Goal: Task Accomplishment & Management: Use online tool/utility

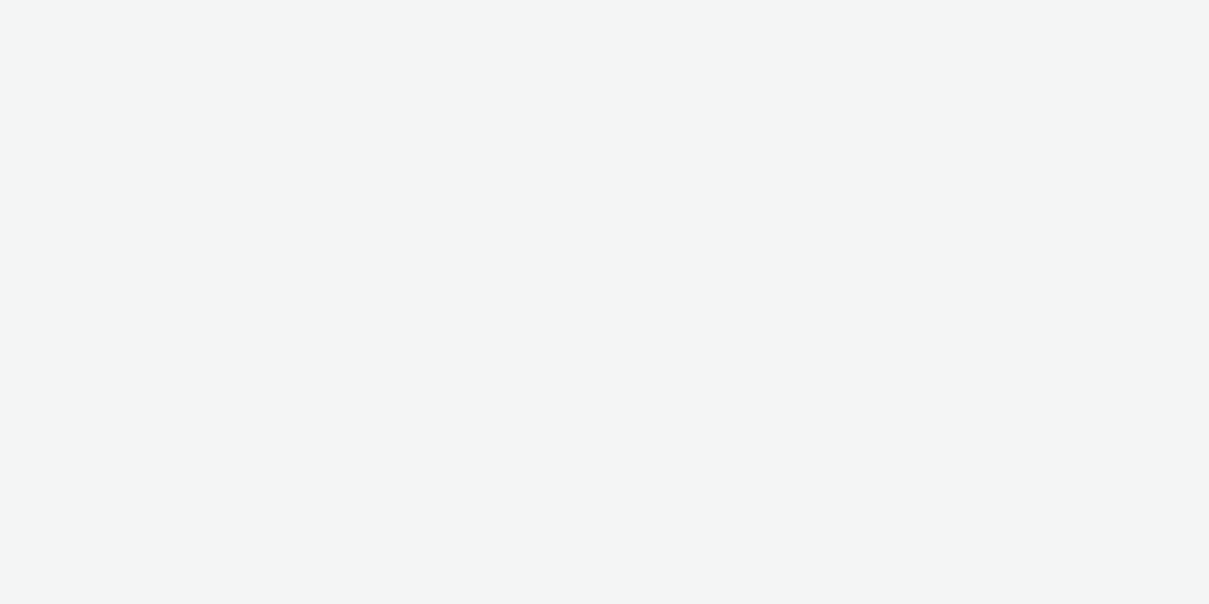
select select "c14206b5-f91a-4a47-b906-eb0b53462d55"
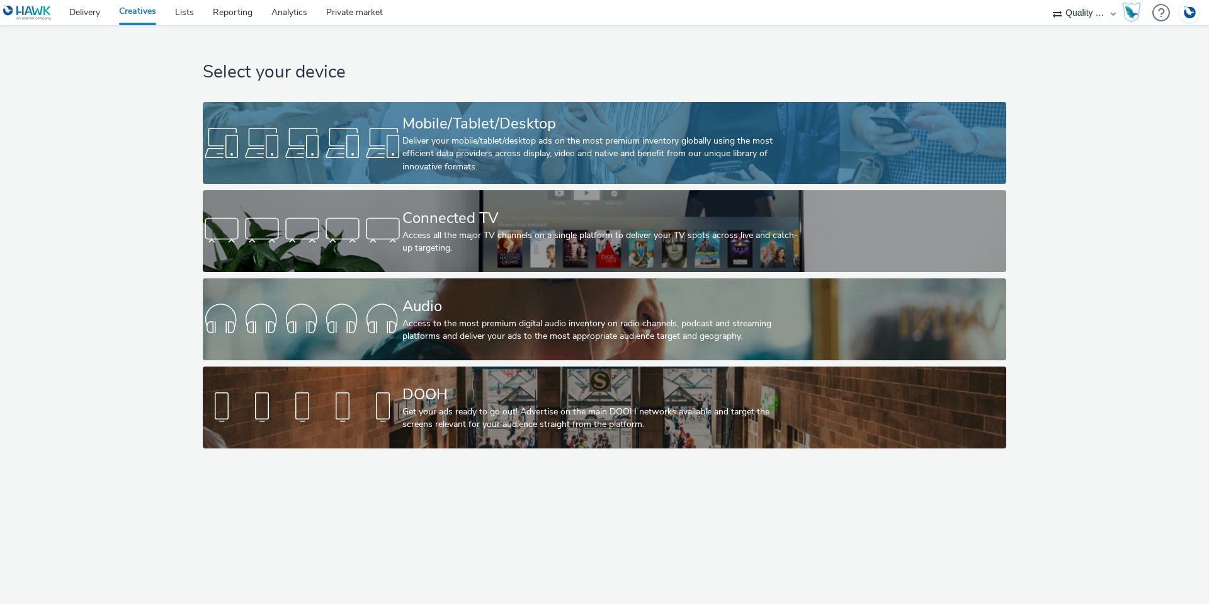
click at [393, 138] on div at bounding box center [303, 143] width 200 height 40
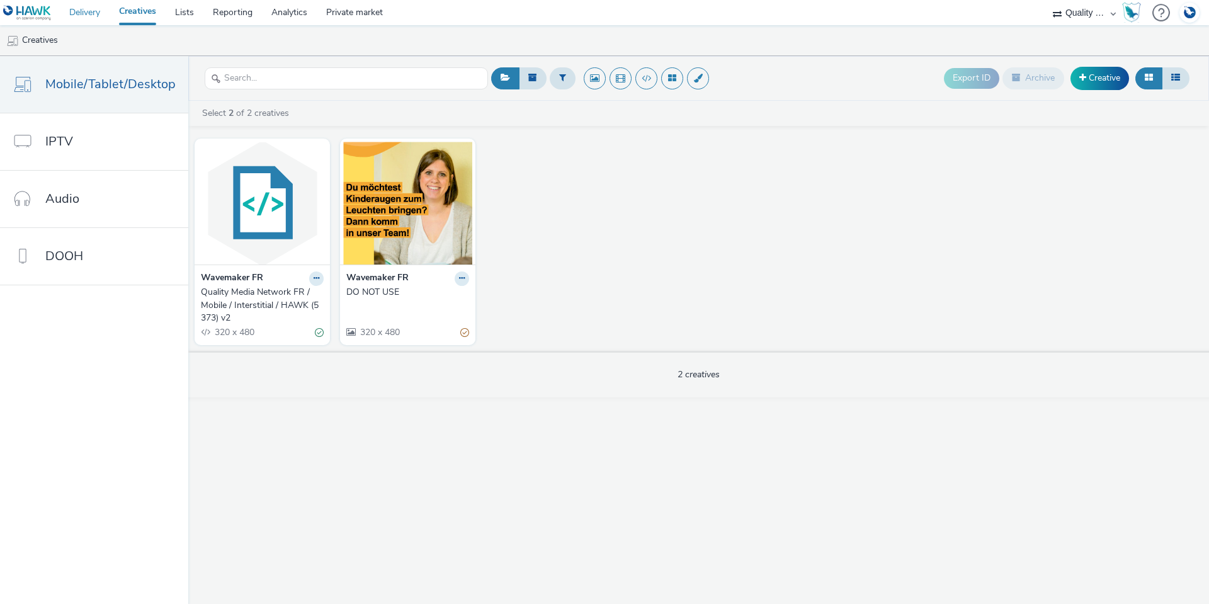
click at [84, 14] on link "Delivery" at bounding box center [85, 12] width 50 height 25
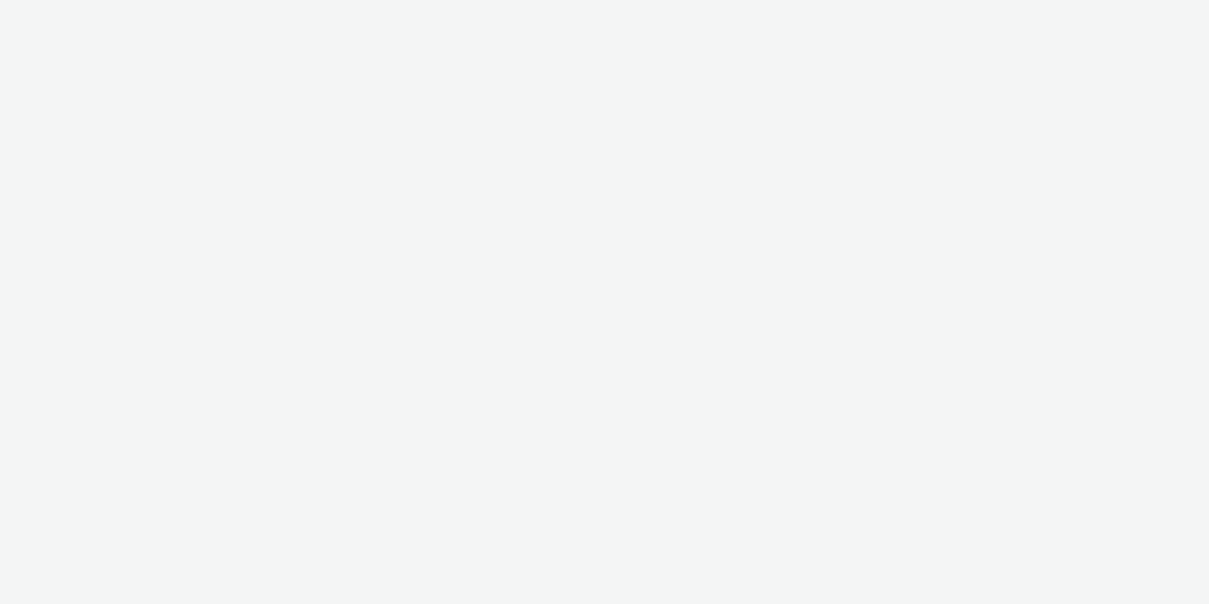
select select "c14206b5-f91a-4a47-b906-eb0b53462d55"
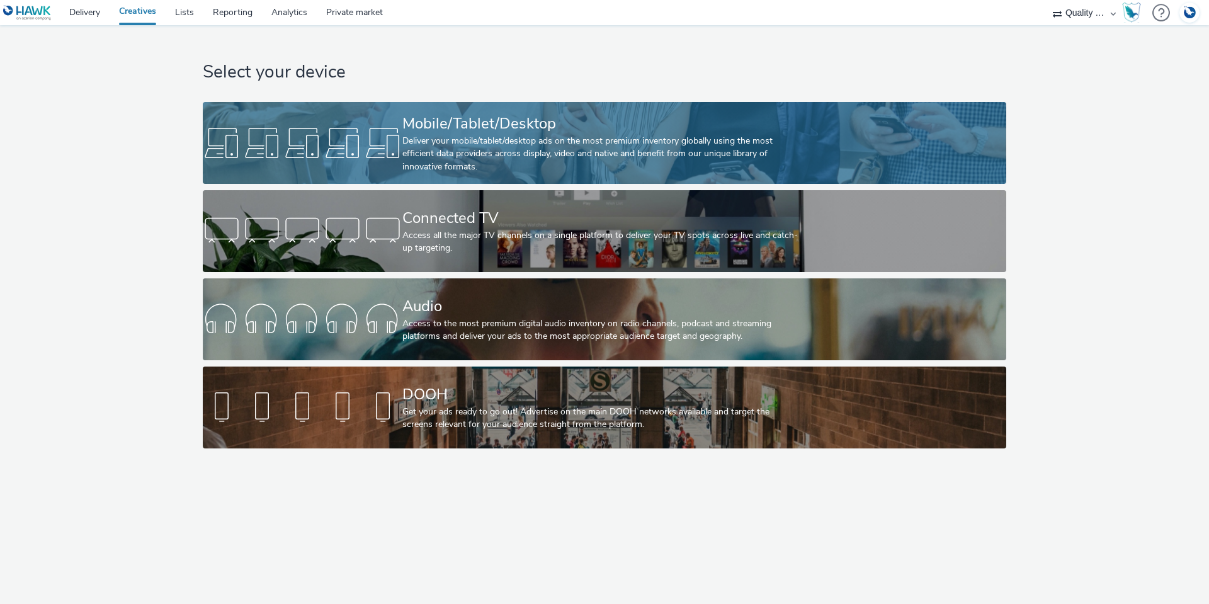
click at [415, 123] on div "Mobile/Tablet/Desktop" at bounding box center [601, 124] width 399 height 22
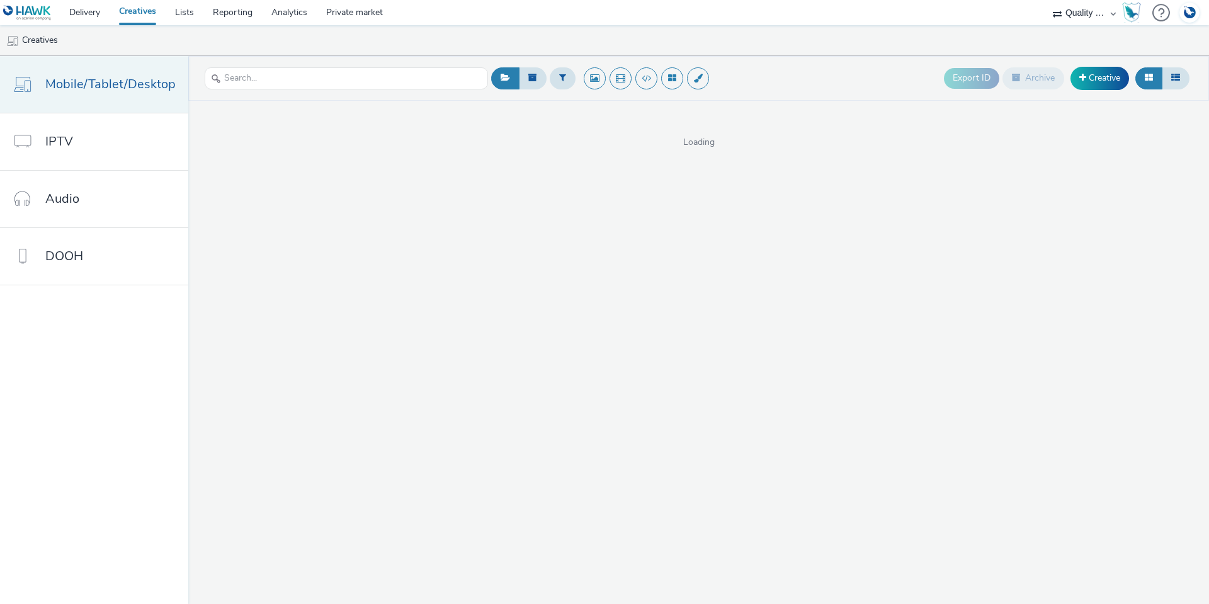
click at [103, 98] on link "Mobile/Tablet/Desktop" at bounding box center [94, 84] width 188 height 57
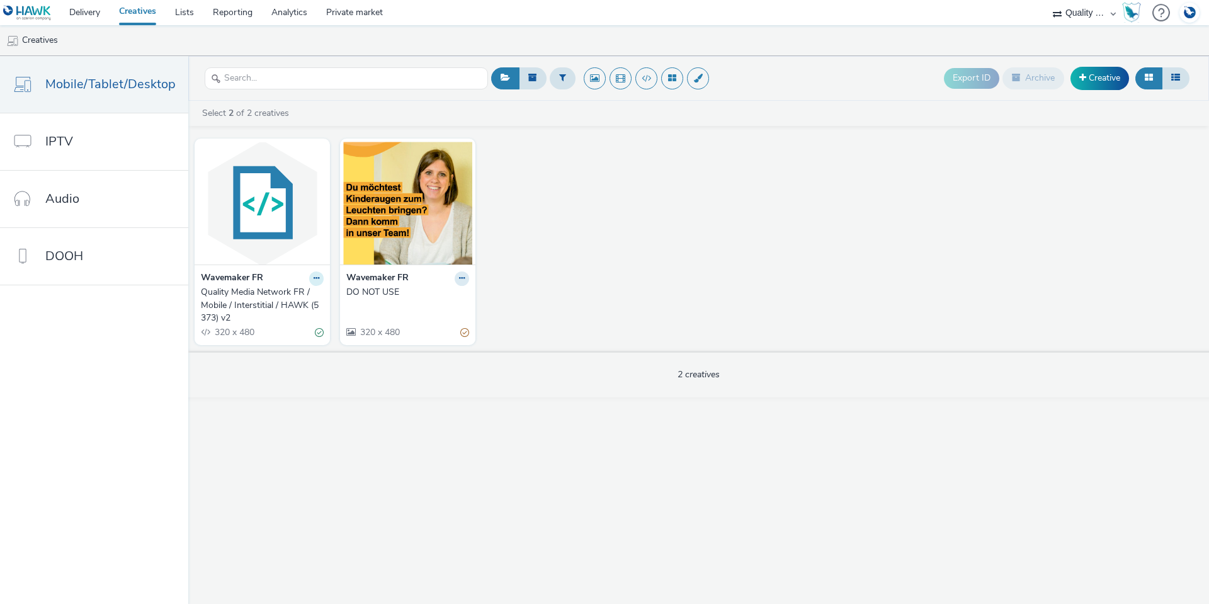
click at [313, 285] on button at bounding box center [316, 278] width 14 height 14
click at [567, 179] on div "Wavemaker FR Quality Media Network FR / Mobile / Interstitial / HAWK (5373) v2 …" at bounding box center [698, 241] width 1021 height 218
drag, startPoint x: 246, startPoint y: 203, endPoint x: 235, endPoint y: 285, distance: 82.5
drag, startPoint x: 235, startPoint y: 285, endPoint x: 223, endPoint y: 293, distance: 14.5
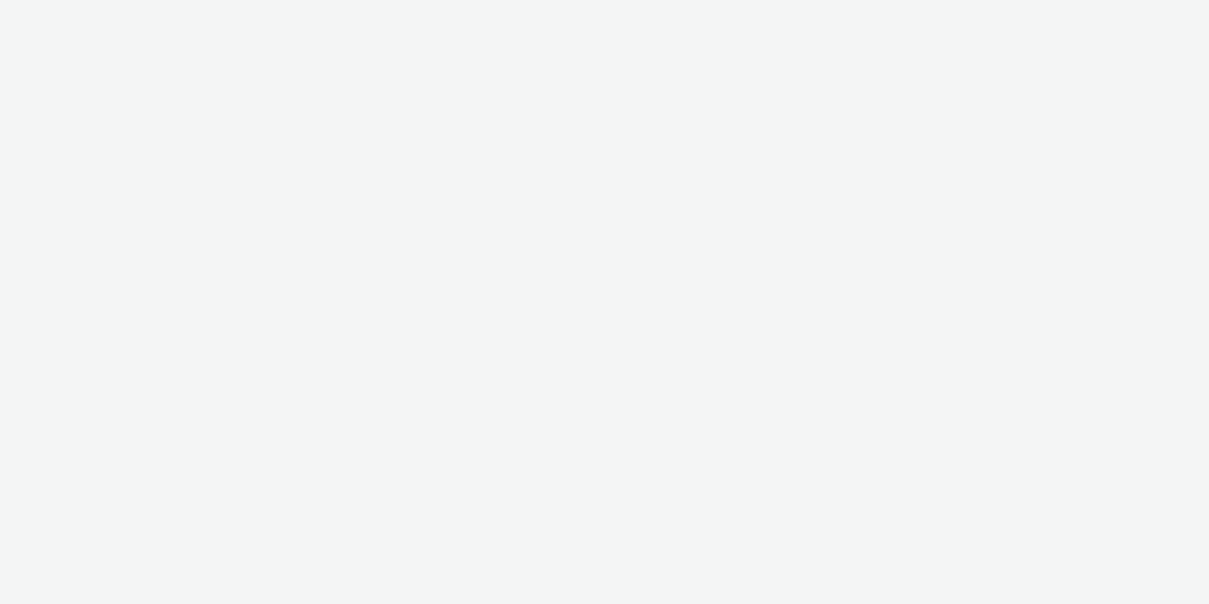
select select "c14206b5-f91a-4a47-b906-eb0b53462d55"
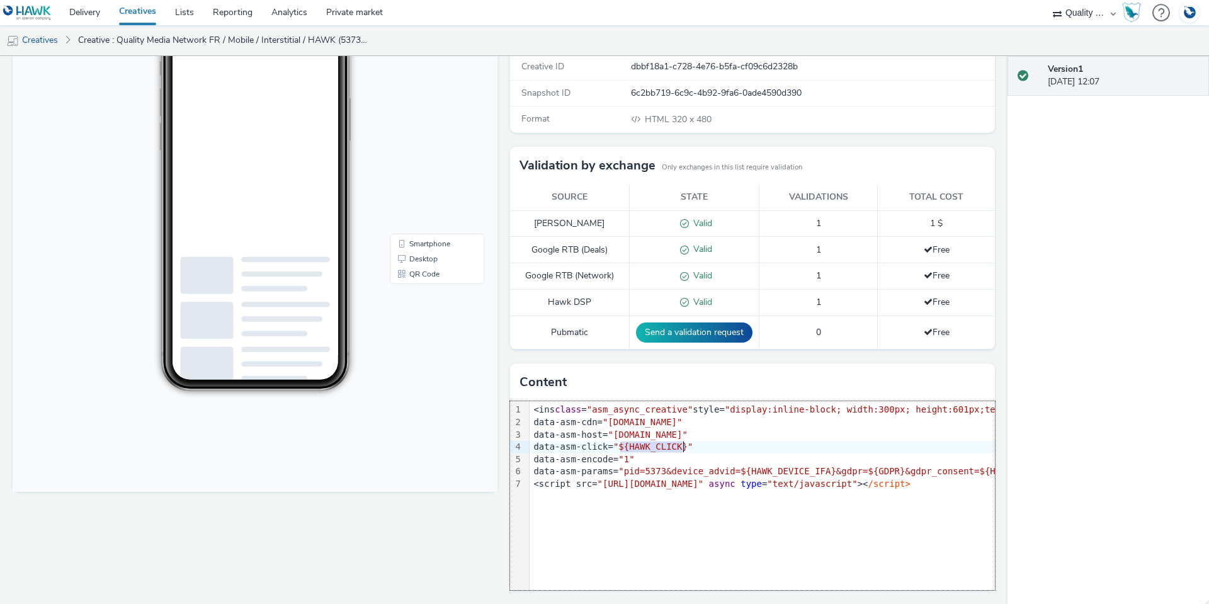
drag, startPoint x: 616, startPoint y: 441, endPoint x: 677, endPoint y: 447, distance: 61.3
click at [677, 447] on span ""${HAWK_CLICK}"" at bounding box center [652, 446] width 79 height 10
click at [673, 446] on span ""${HAWK_CLICK}"" at bounding box center [652, 446] width 79 height 10
click at [682, 446] on span "}" at bounding box center [684, 446] width 5 height 10
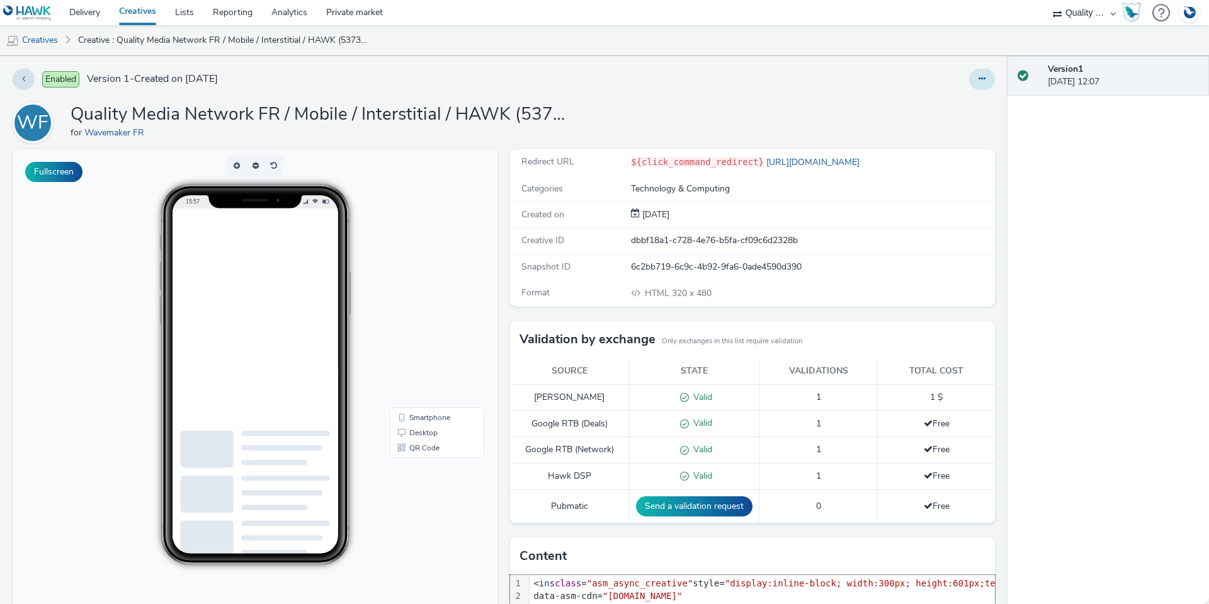
click at [981, 79] on button at bounding box center [982, 79] width 26 height 21
click at [968, 105] on link "Edit" at bounding box center [947, 104] width 94 height 25
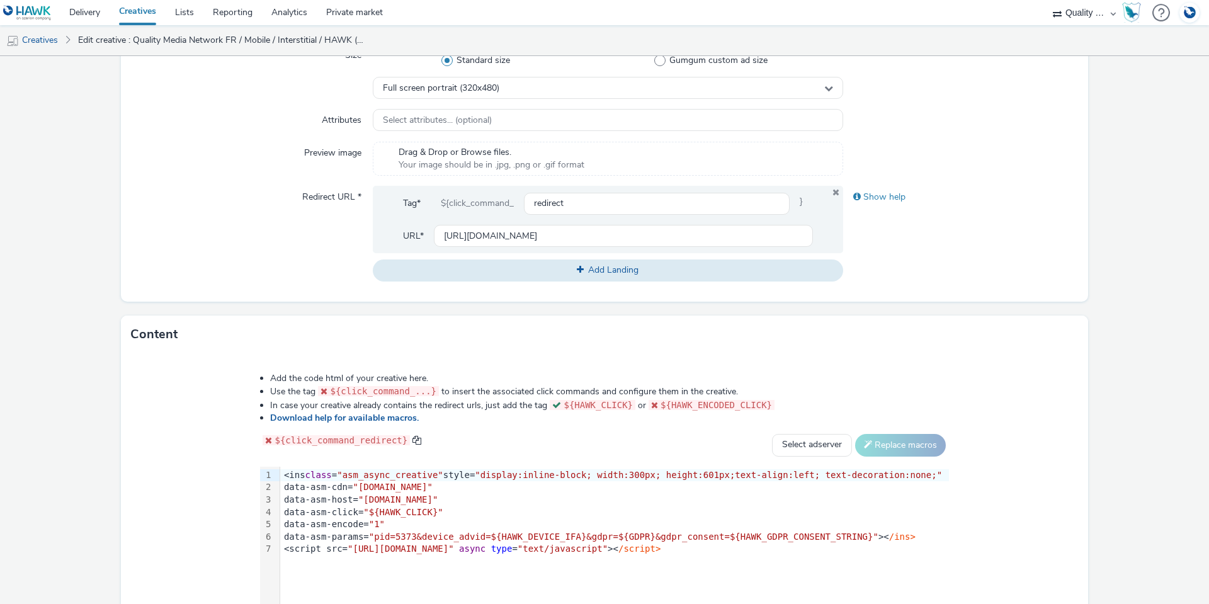
scroll to position [441, 0]
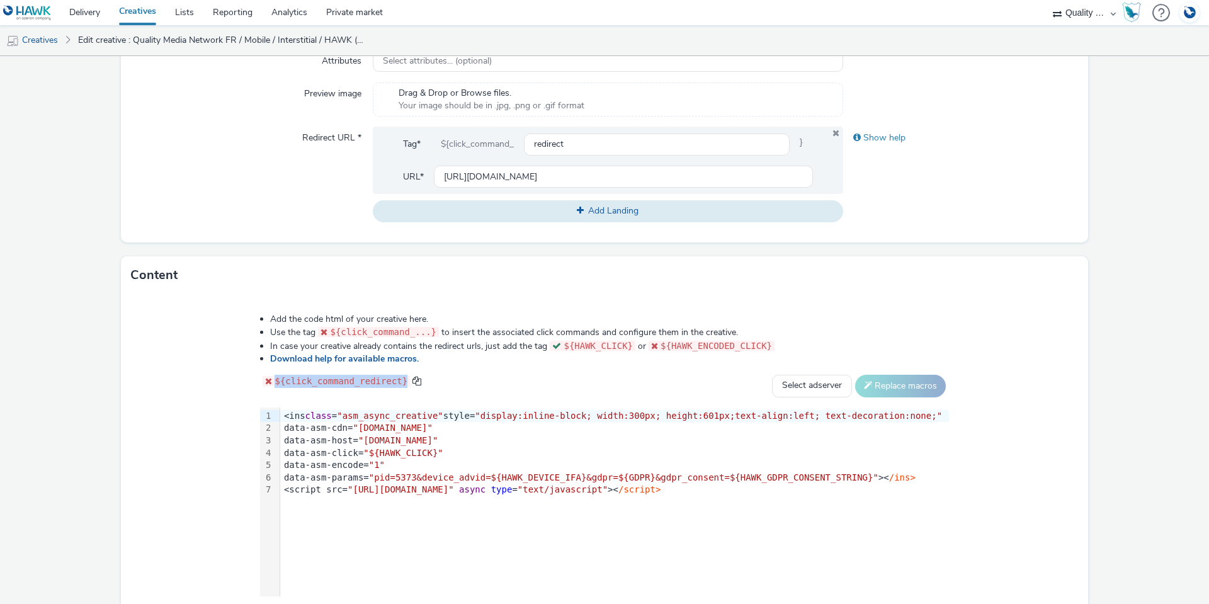
drag, startPoint x: 417, startPoint y: 384, endPoint x: 294, endPoint y: 376, distance: 123.6
click at [294, 376] on code "${click_command_redirect}" at bounding box center [336, 381] width 147 height 10
click at [192, 320] on div "Add the code html of your creative here. Use the tag ${click_command_...} to in…" at bounding box center [604, 464] width 967 height 340
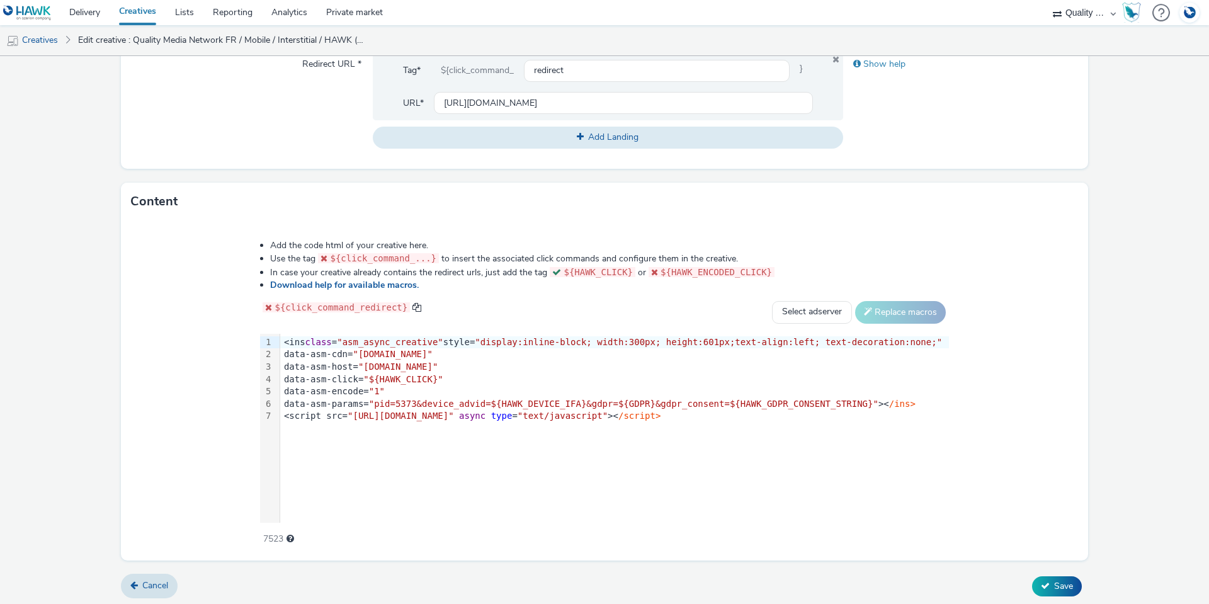
scroll to position [517, 0]
click at [158, 589] on link "Cancel" at bounding box center [149, 583] width 57 height 24
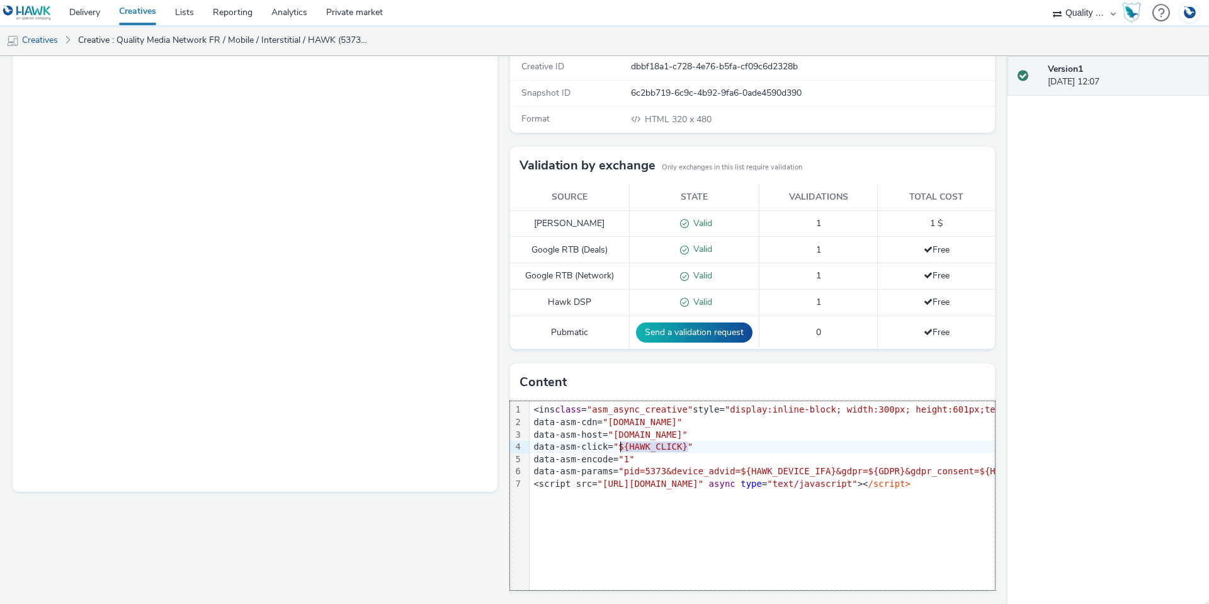
drag, startPoint x: 681, startPoint y: 447, endPoint x: 614, endPoint y: 446, distance: 66.7
click at [614, 446] on span ""${HAWK_CLICK}"" at bounding box center [652, 446] width 79 height 10
click at [619, 448] on span ""${HAWK_CLICK}"" at bounding box center [652, 446] width 79 height 10
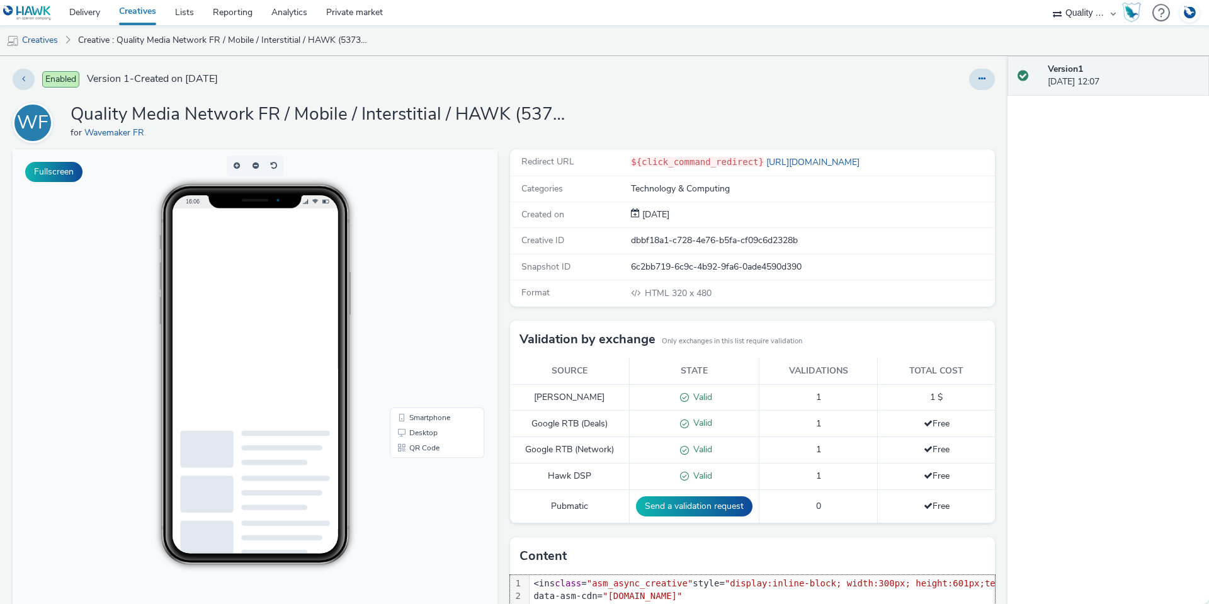
scroll to position [174, 0]
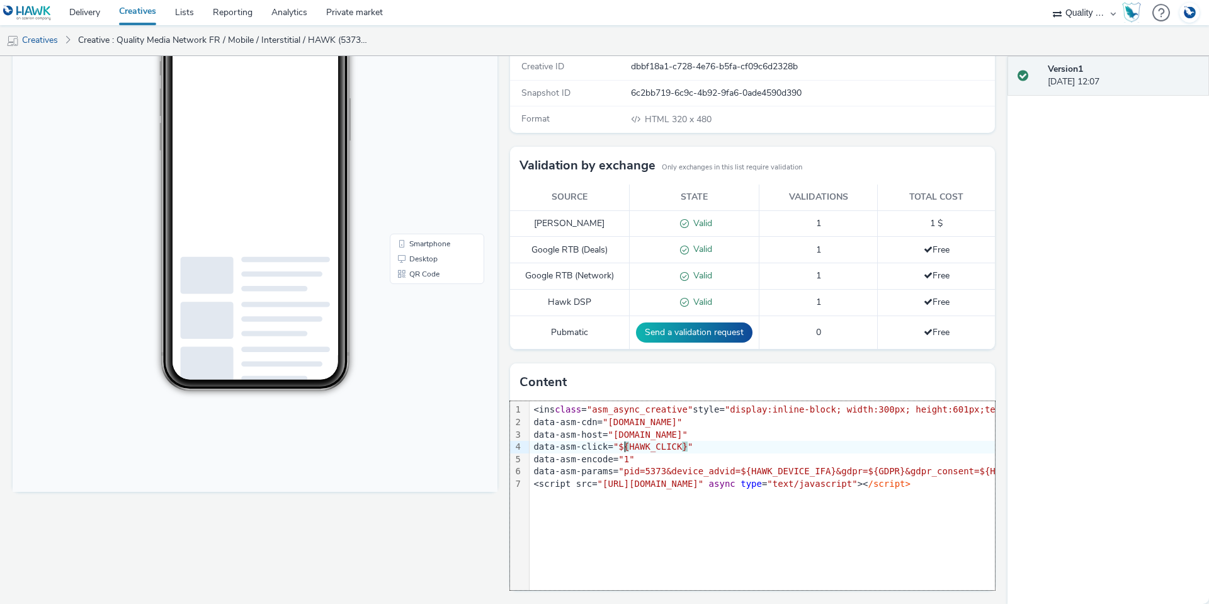
click at [534, 404] on div "<ins class = "asm_async_creative" style= "display:inline-block; width:300px; he…" at bounding box center [863, 410] width 669 height 13
click at [630, 449] on span ""${HAWK_CLICK}"" at bounding box center [652, 446] width 79 height 10
click at [675, 444] on div "data-asm-click= "${HAWK_CLICK}"" at bounding box center [863, 447] width 669 height 13
click at [687, 449] on span """ at bounding box center [689, 446] width 5 height 10
click at [669, 524] on div "9 1 2 3 4 5 6 7 › <ins class = "asm_async_creative" style= "display:inline-bloc…" at bounding box center [752, 495] width 485 height 189
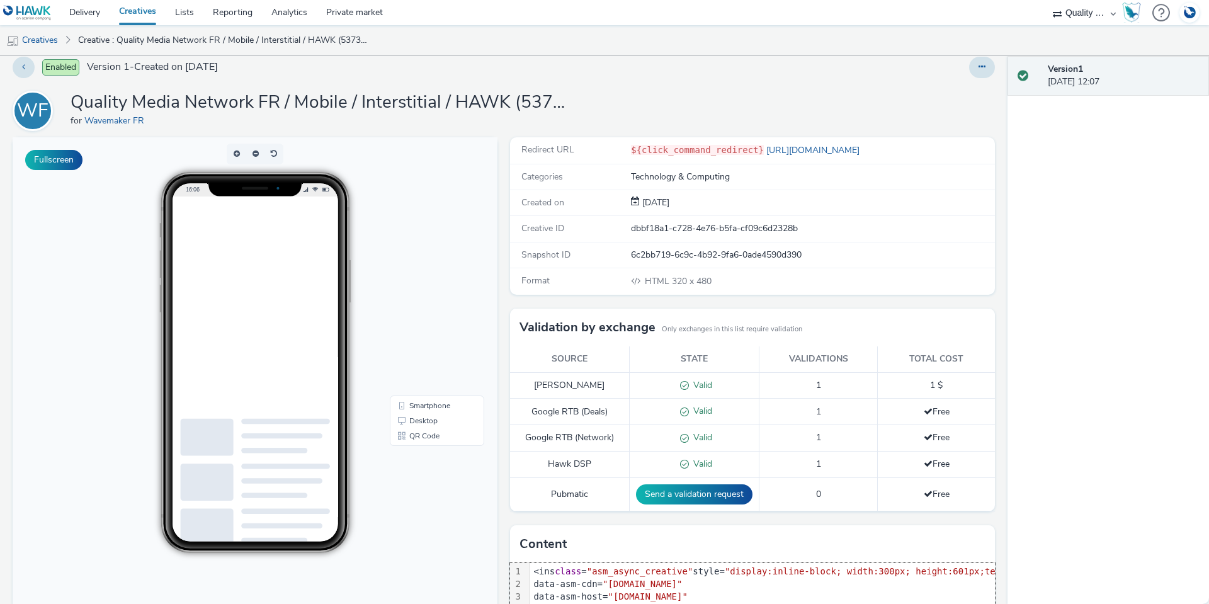
scroll to position [0, 0]
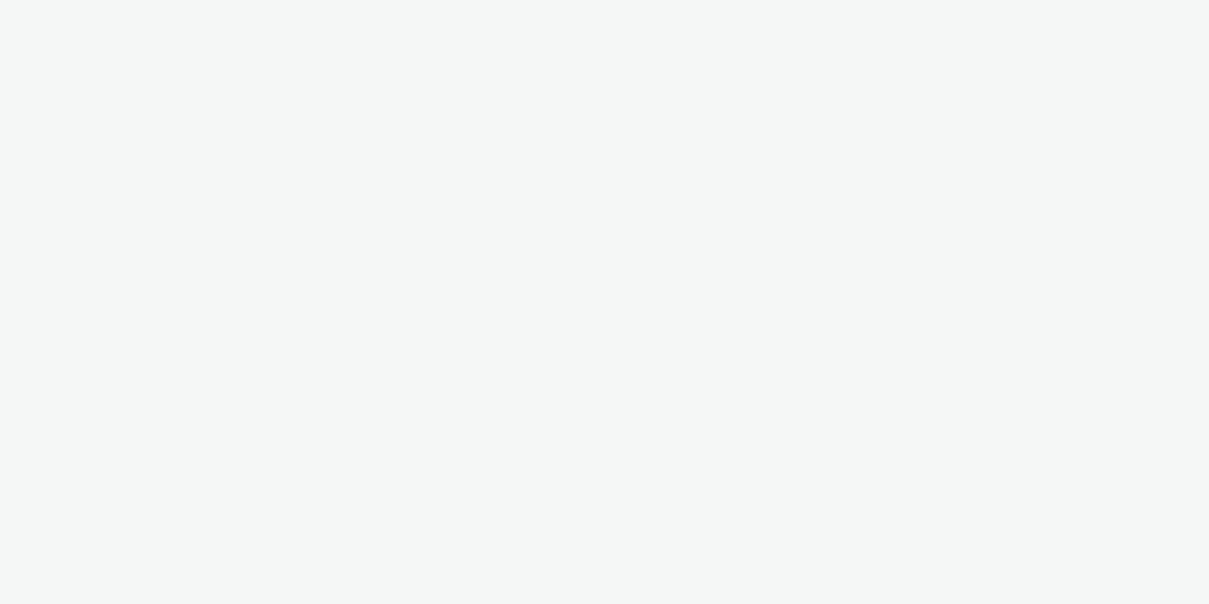
select select "c14206b5-f91a-4a47-b906-eb0b53462d55"
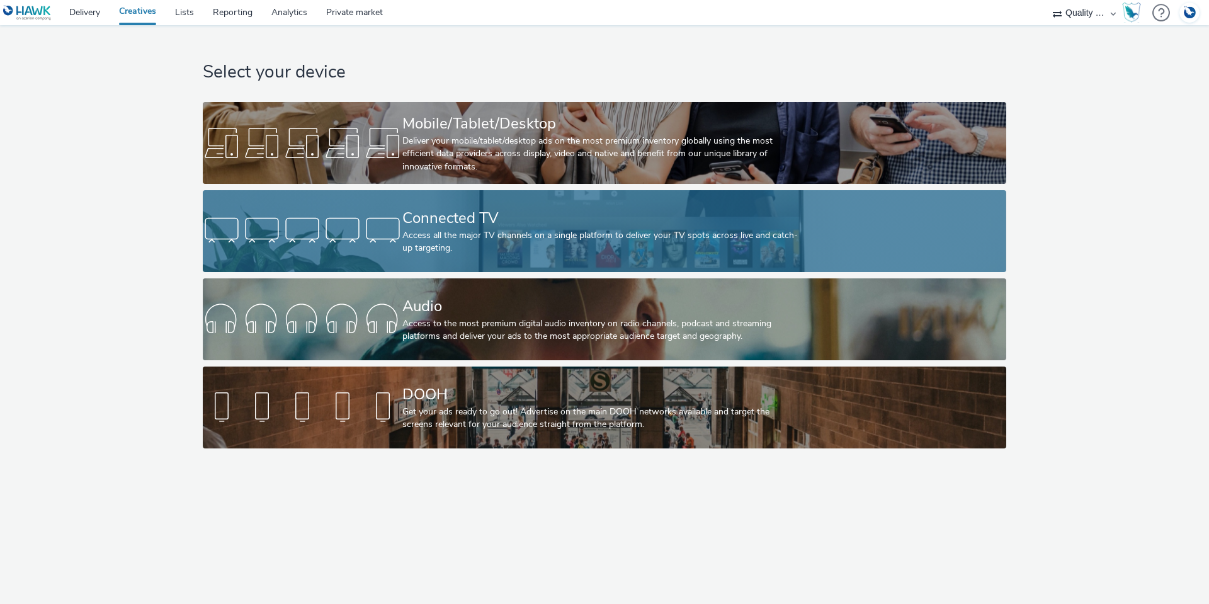
click at [492, 241] on div "Access all the major TV channels on a single platform to deliver your TV spots …" at bounding box center [601, 242] width 399 height 26
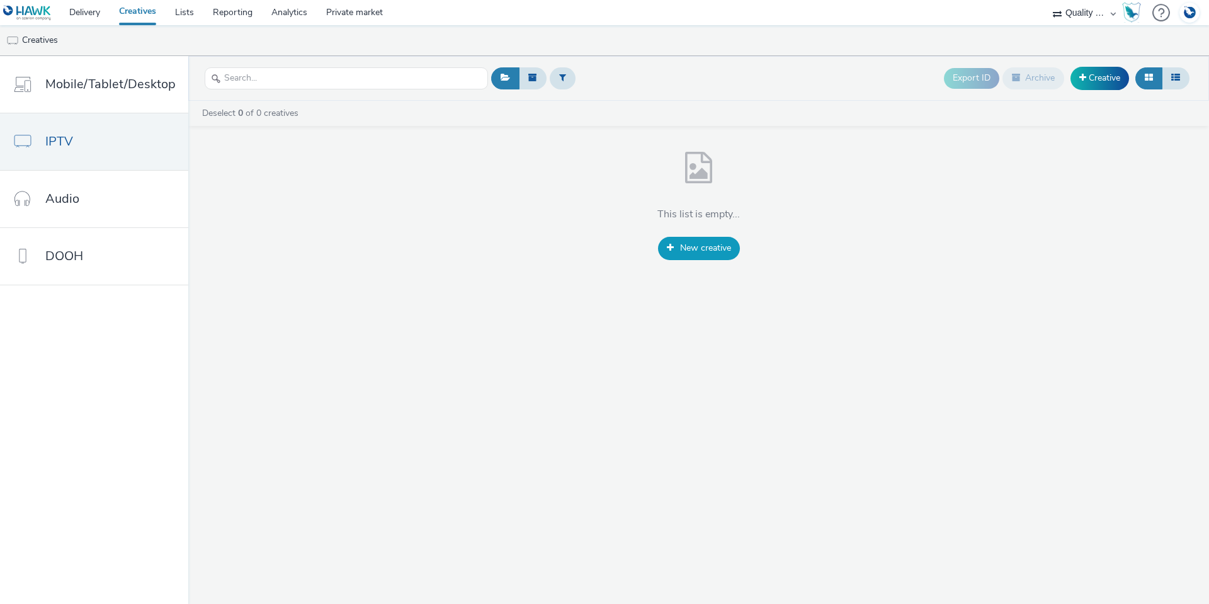
click at [737, 247] on link "New creative" at bounding box center [699, 248] width 82 height 23
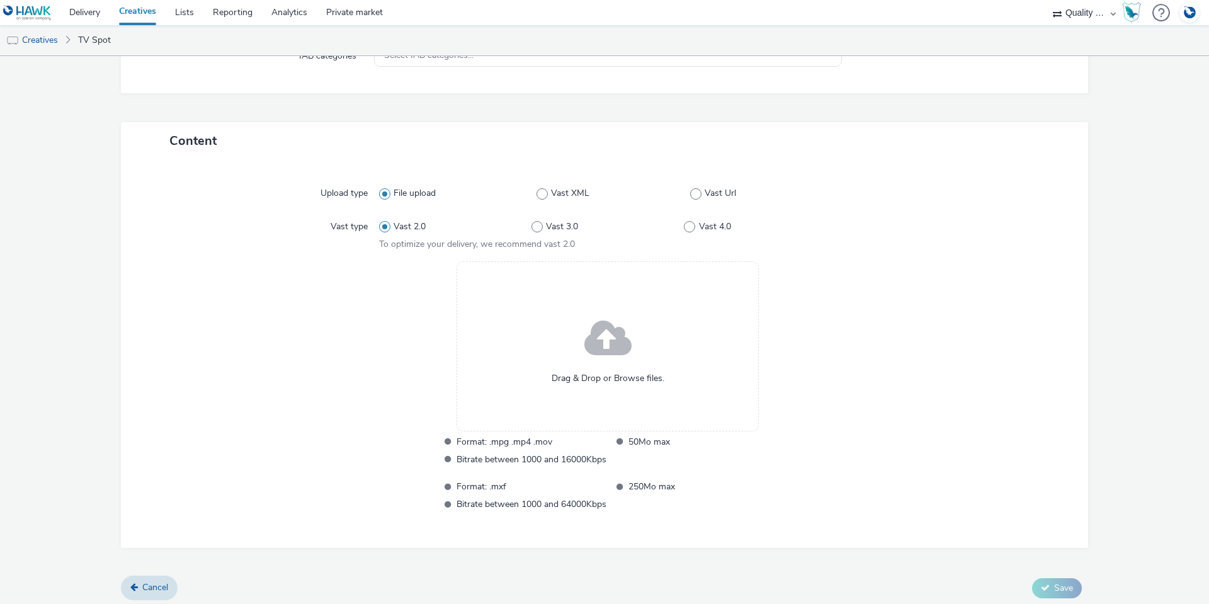
scroll to position [216, 0]
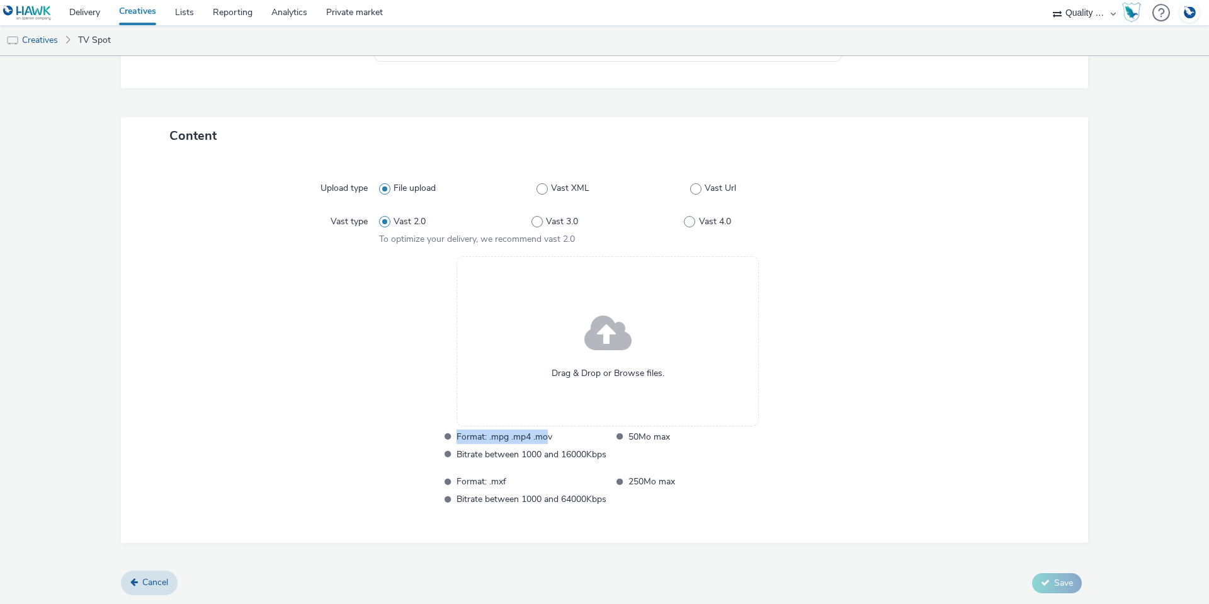
drag, startPoint x: 450, startPoint y: 432, endPoint x: 542, endPoint y: 439, distance: 92.2
click at [542, 439] on span "Format: .mpg .mp4 .mov" at bounding box center [531, 436] width 150 height 14
click at [164, 583] on span "Cancel" at bounding box center [155, 582] width 26 height 12
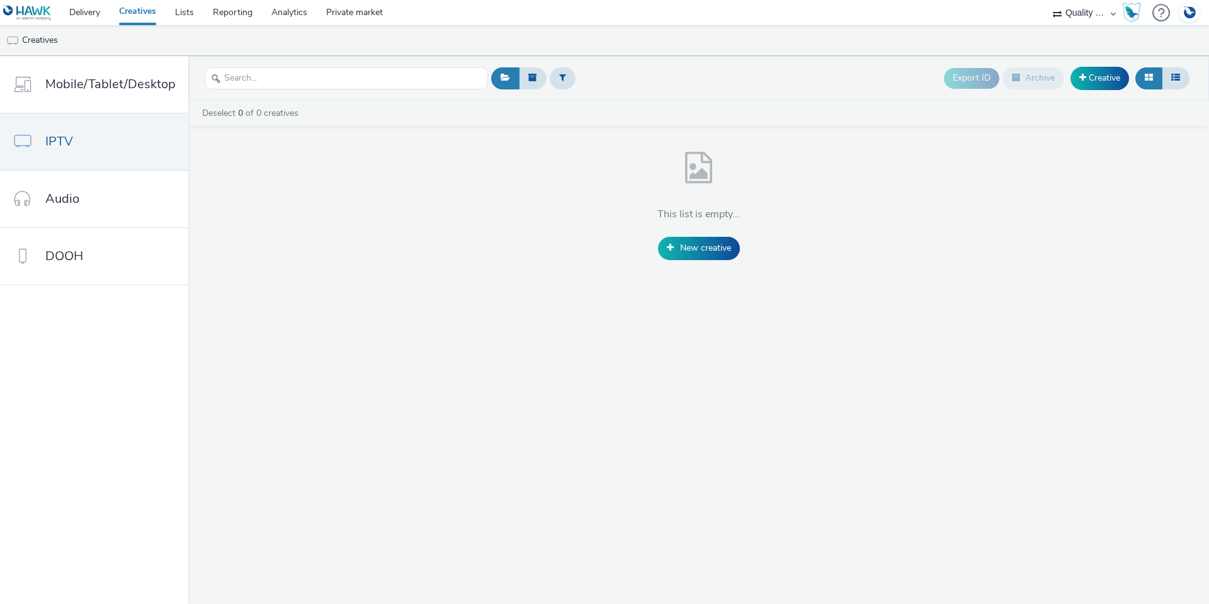
click at [97, 285] on li "DOOH" at bounding box center [94, 256] width 188 height 57
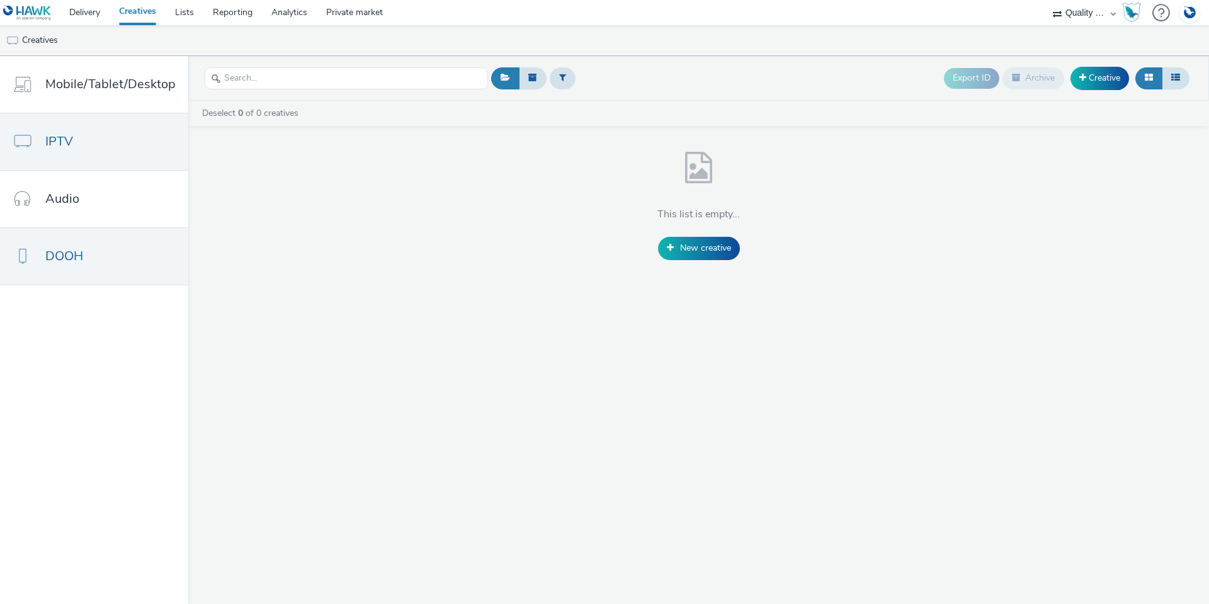
click at [98, 269] on link "DOOH" at bounding box center [94, 256] width 188 height 57
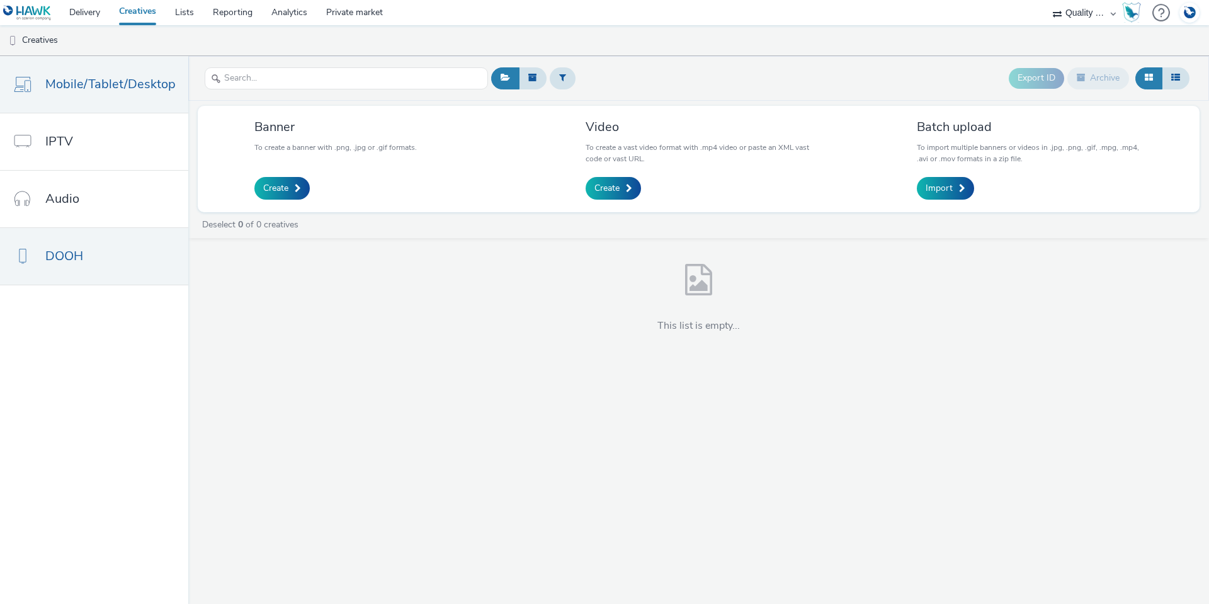
click at [110, 88] on span "Mobile/Tablet/Desktop" at bounding box center [110, 84] width 130 height 18
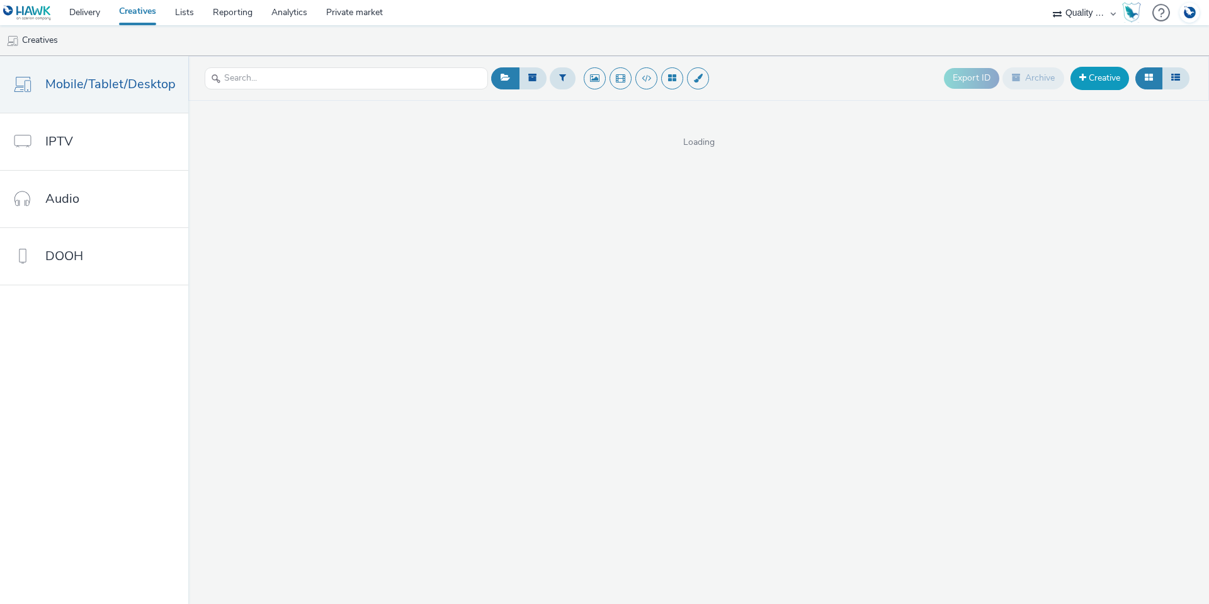
click at [1081, 80] on span at bounding box center [1082, 77] width 7 height 9
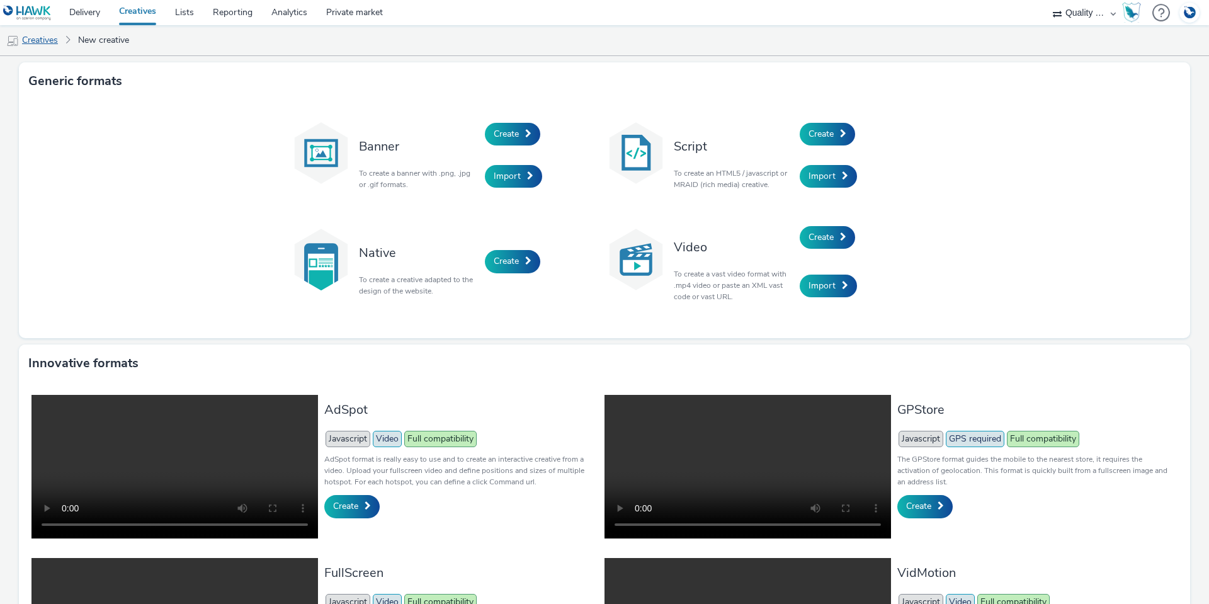
click at [40, 37] on link "Creatives" at bounding box center [32, 40] width 64 height 30
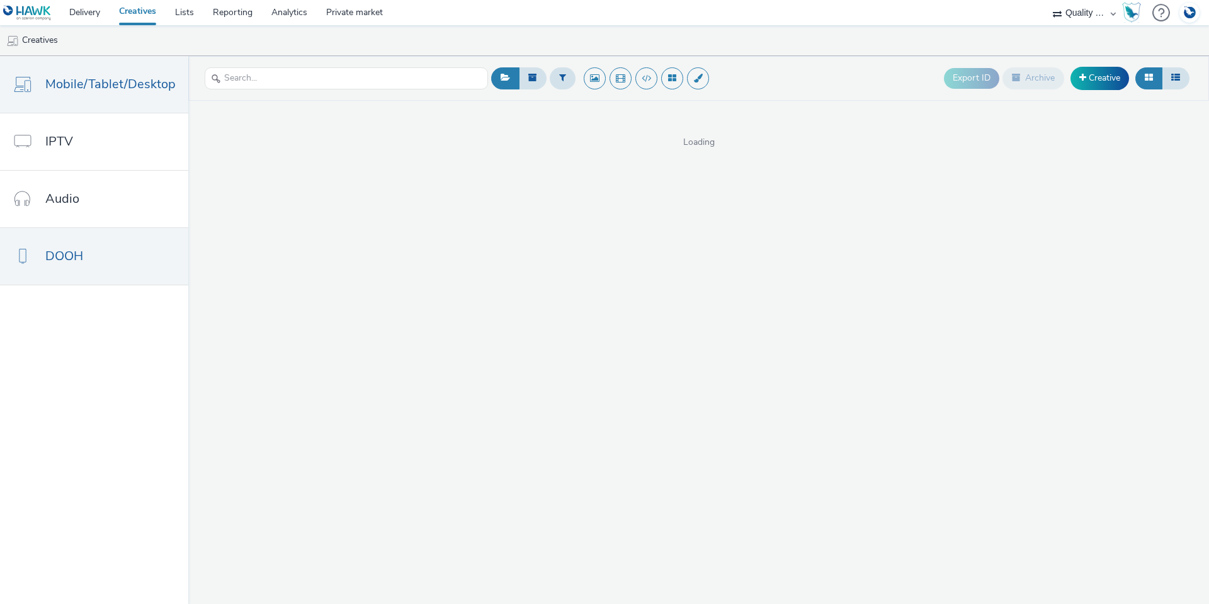
click at [87, 268] on link "DOOH" at bounding box center [94, 256] width 188 height 57
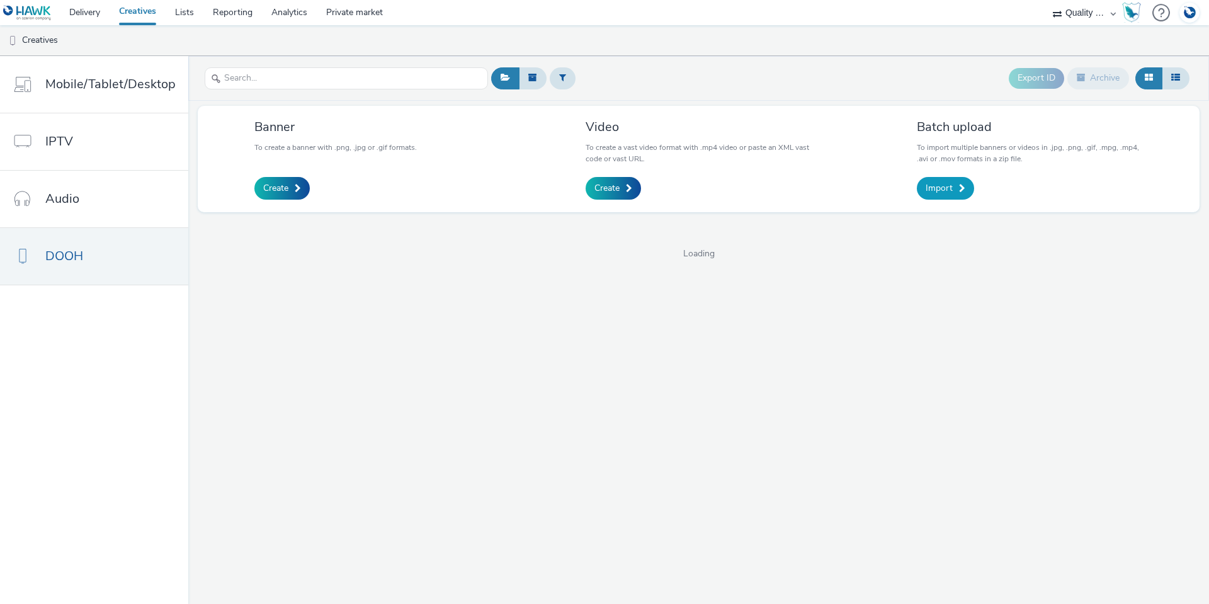
click at [940, 183] on span "Import" at bounding box center [938, 188] width 27 height 13
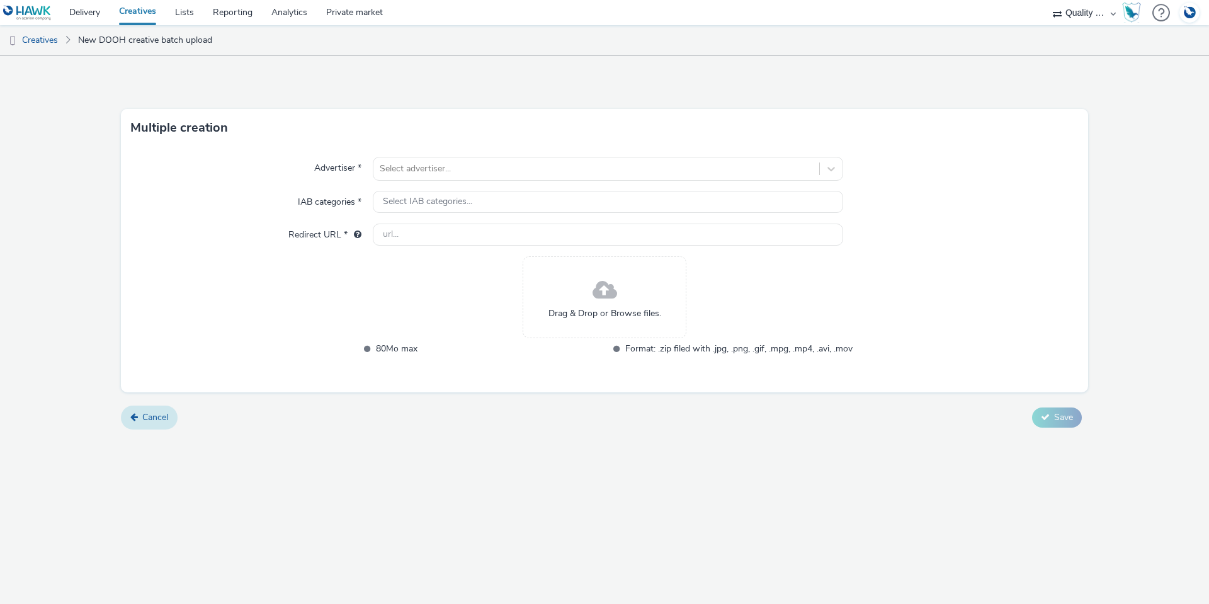
click at [145, 418] on span "Cancel" at bounding box center [155, 417] width 26 height 12
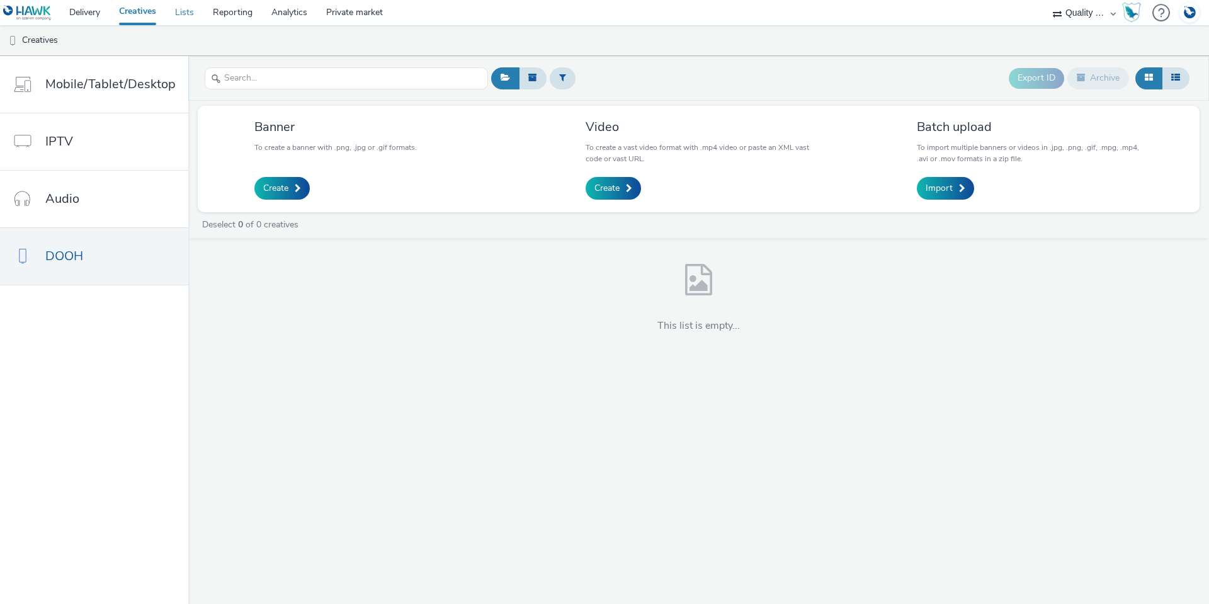
click at [189, 17] on link "Lists" at bounding box center [185, 12] width 38 height 25
